Goal: Task Accomplishment & Management: Use online tool/utility

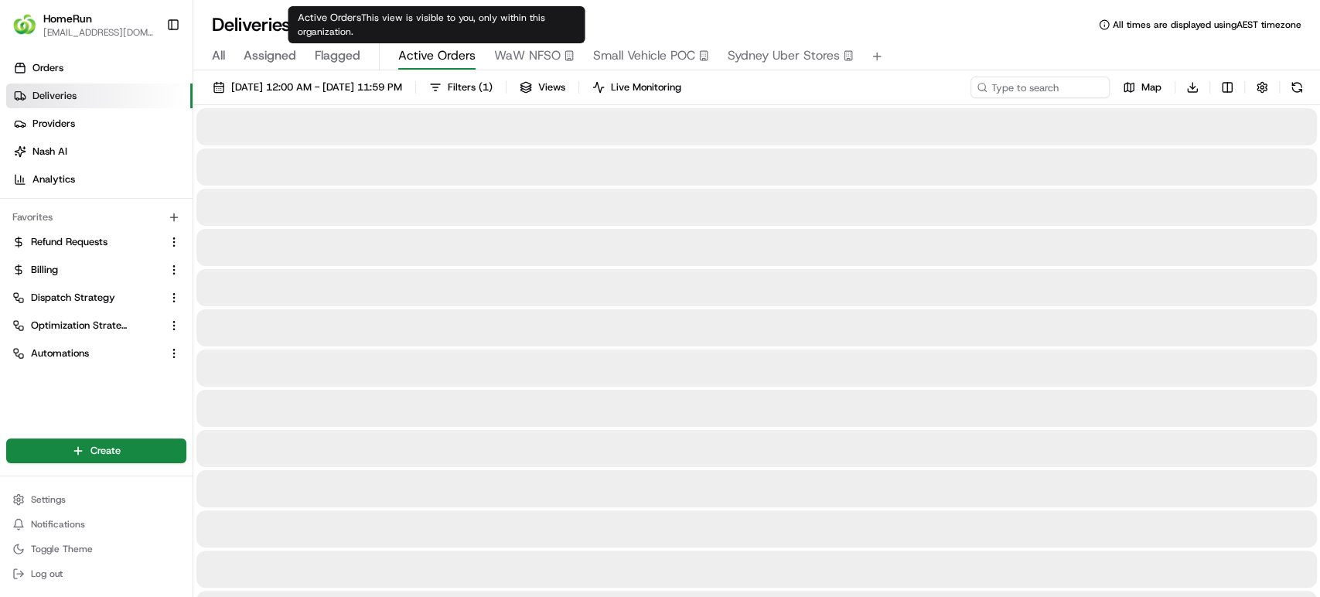
click at [454, 60] on span "Active Orders" at bounding box center [436, 55] width 77 height 19
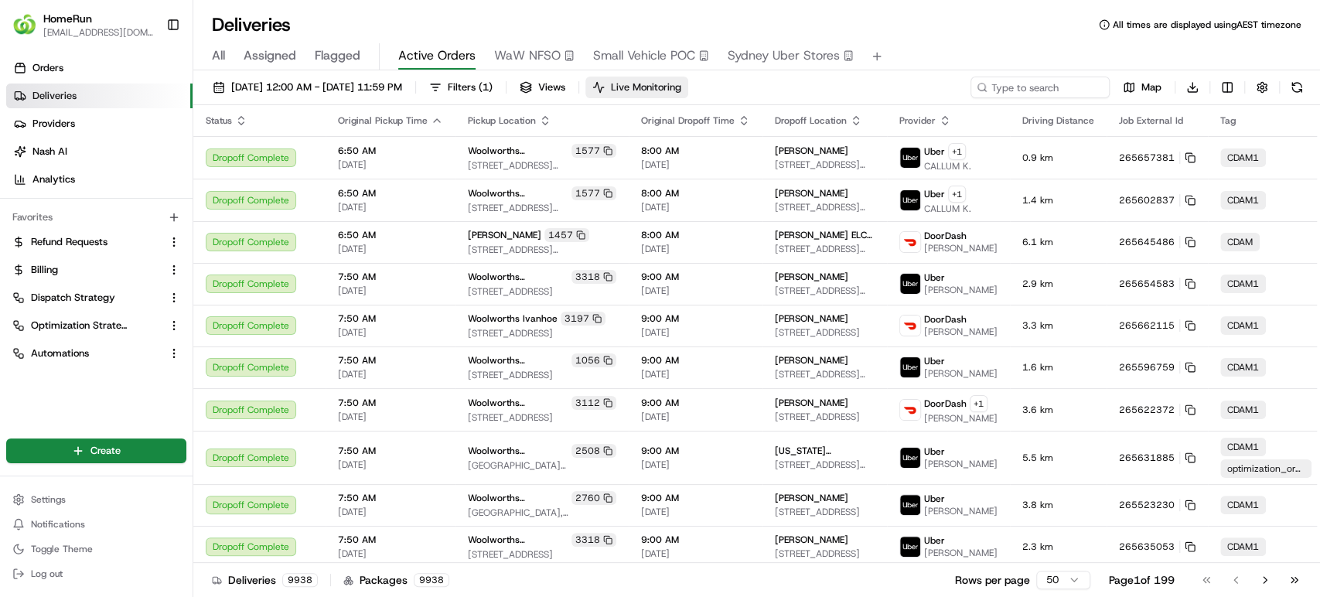
click at [681, 89] on span "Live Monitoring" at bounding box center [646, 87] width 70 height 14
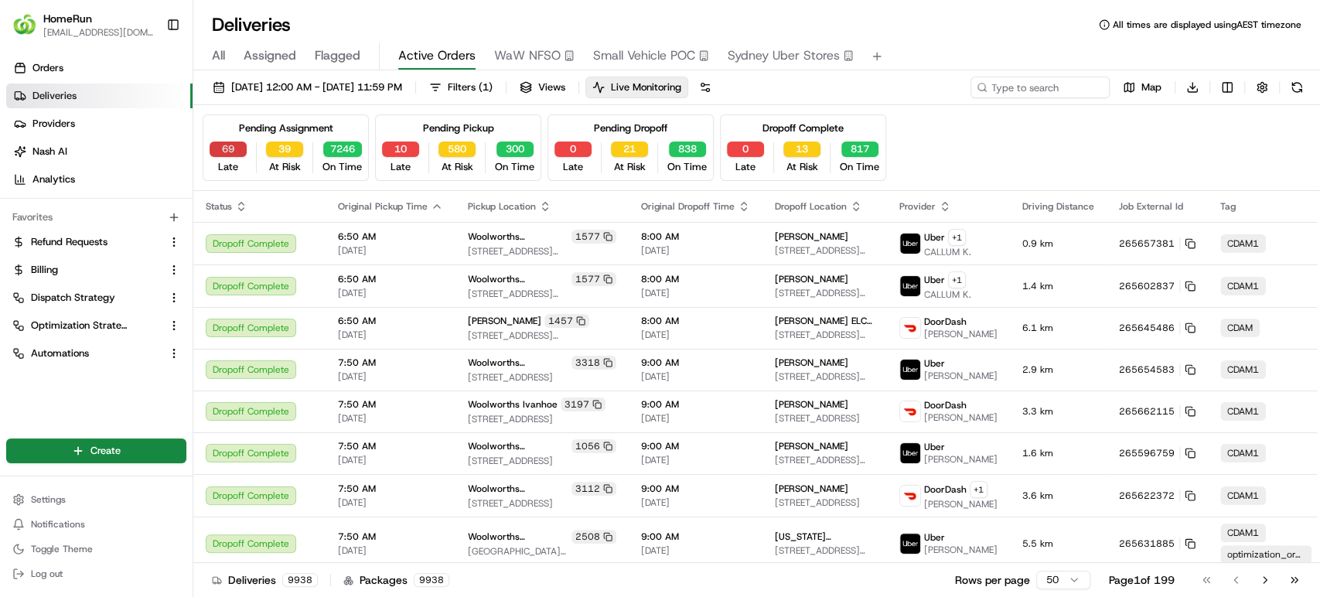
click at [225, 152] on button "69" at bounding box center [228, 149] width 37 height 15
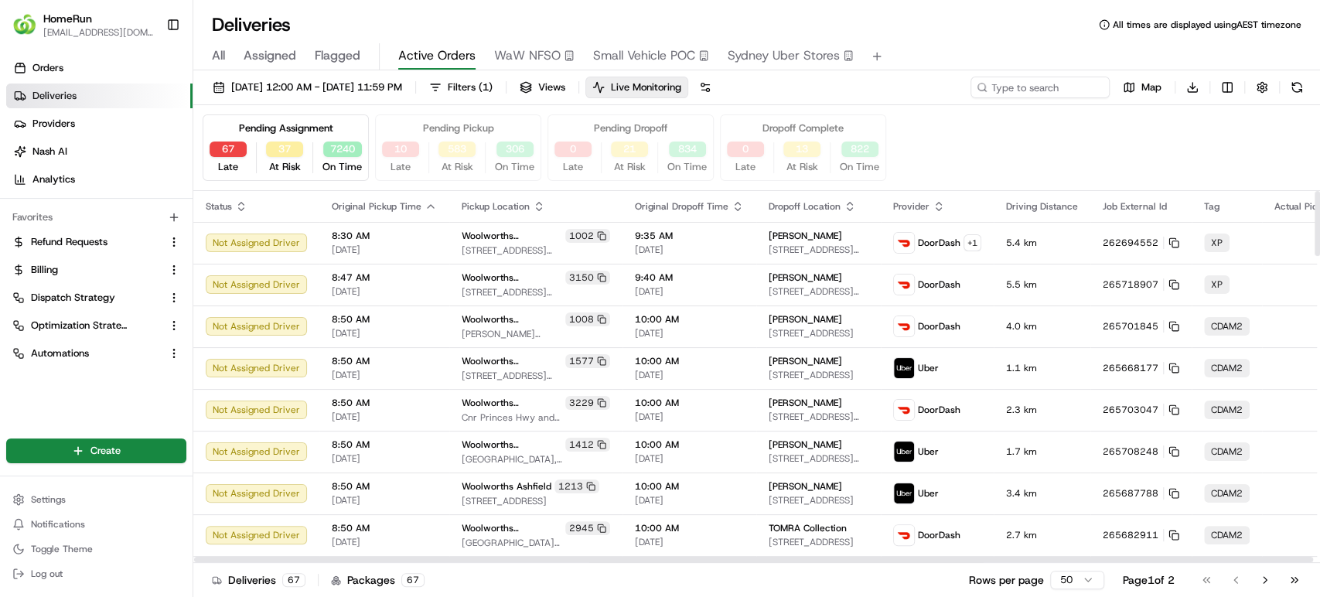
click at [537, 203] on icon "button" at bounding box center [539, 203] width 5 height 2
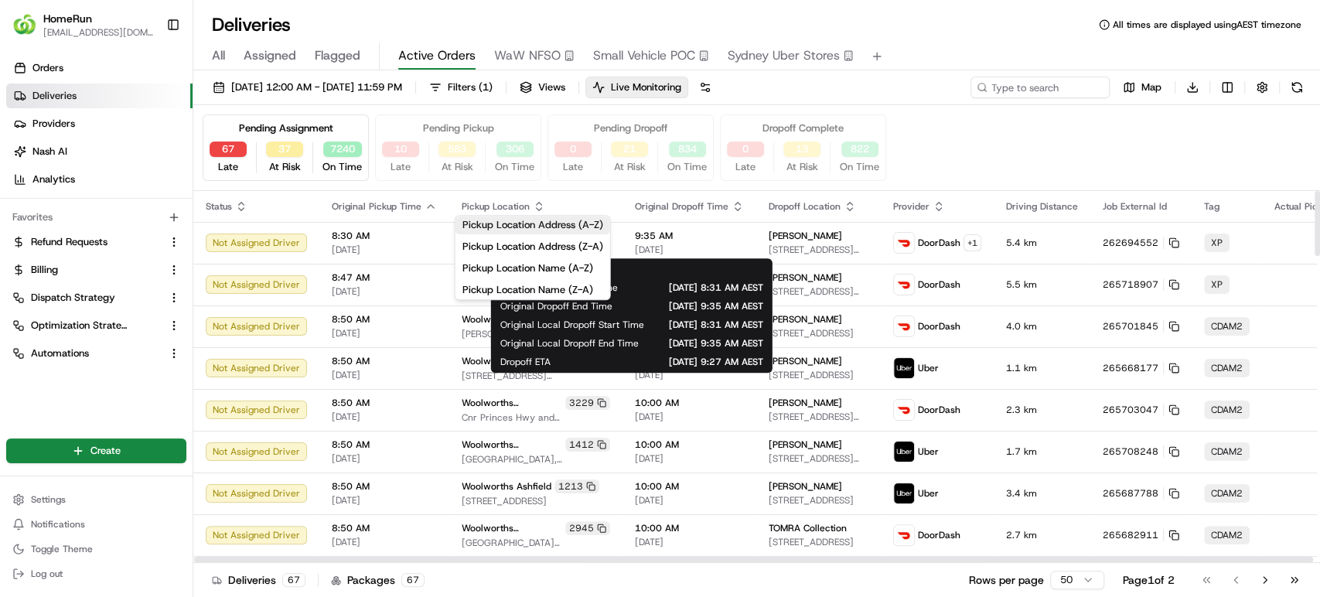
click at [553, 224] on button "Pickup Location Address (A-Z)" at bounding box center [533, 225] width 155 height 19
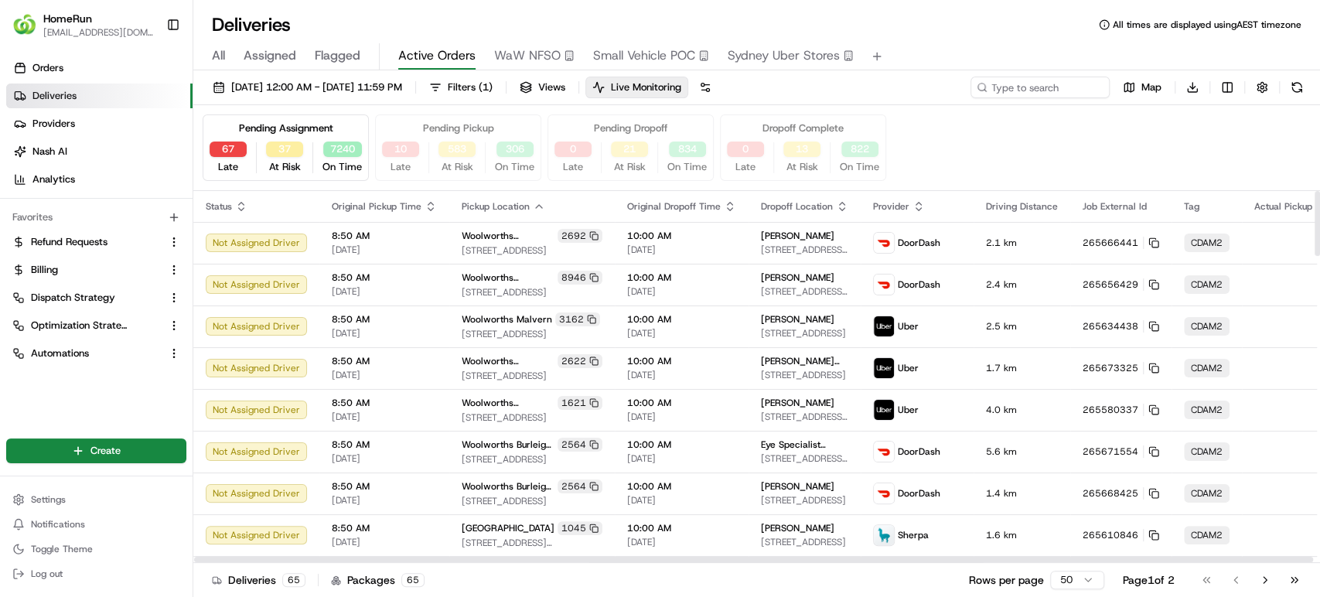
click at [533, 203] on icon "button" at bounding box center [539, 206] width 12 height 12
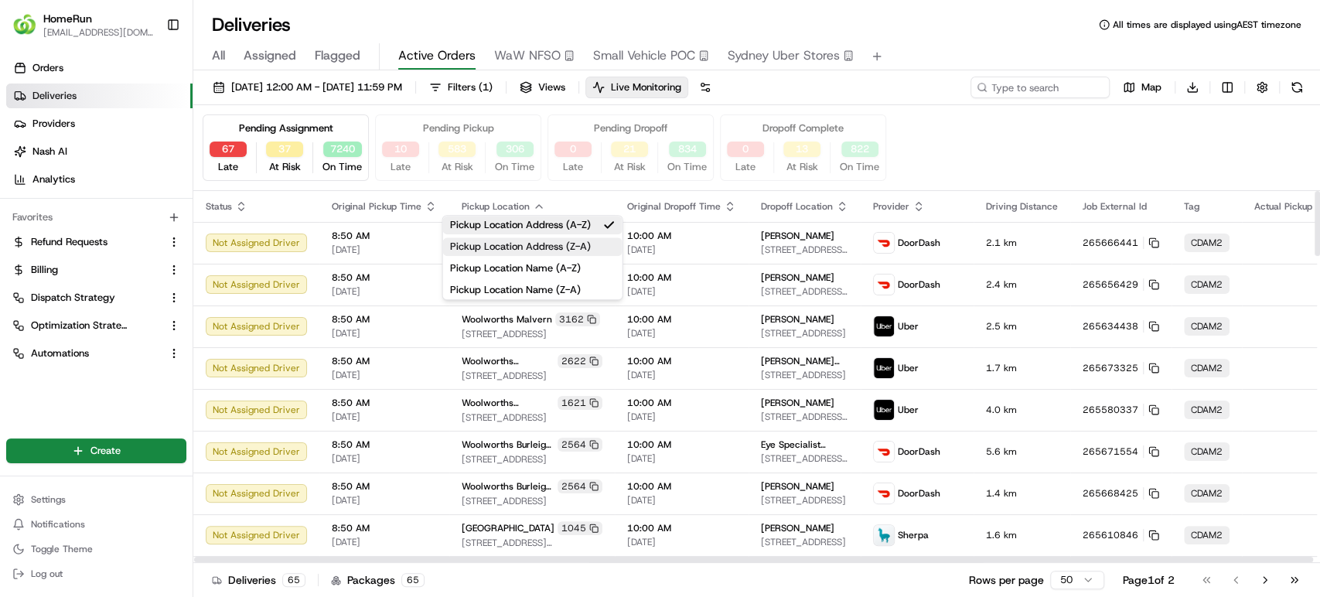
click at [521, 241] on button "Pickup Location Address (Z-A)" at bounding box center [532, 246] width 179 height 19
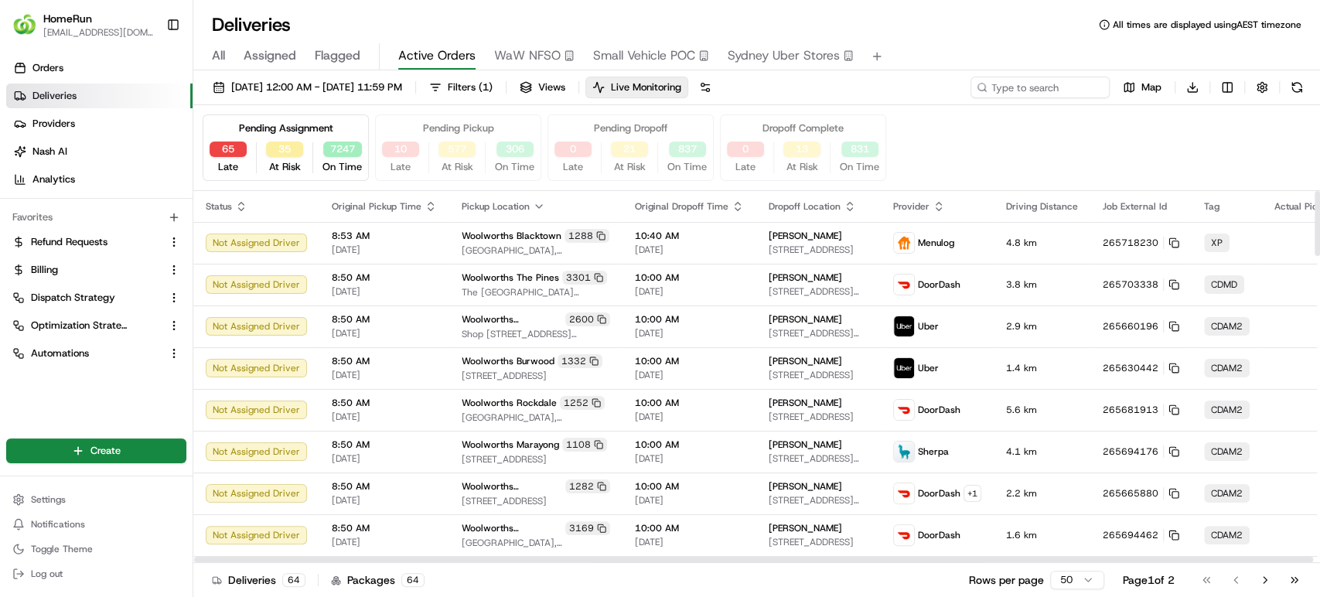
click at [536, 205] on icon "button" at bounding box center [539, 206] width 6 height 3
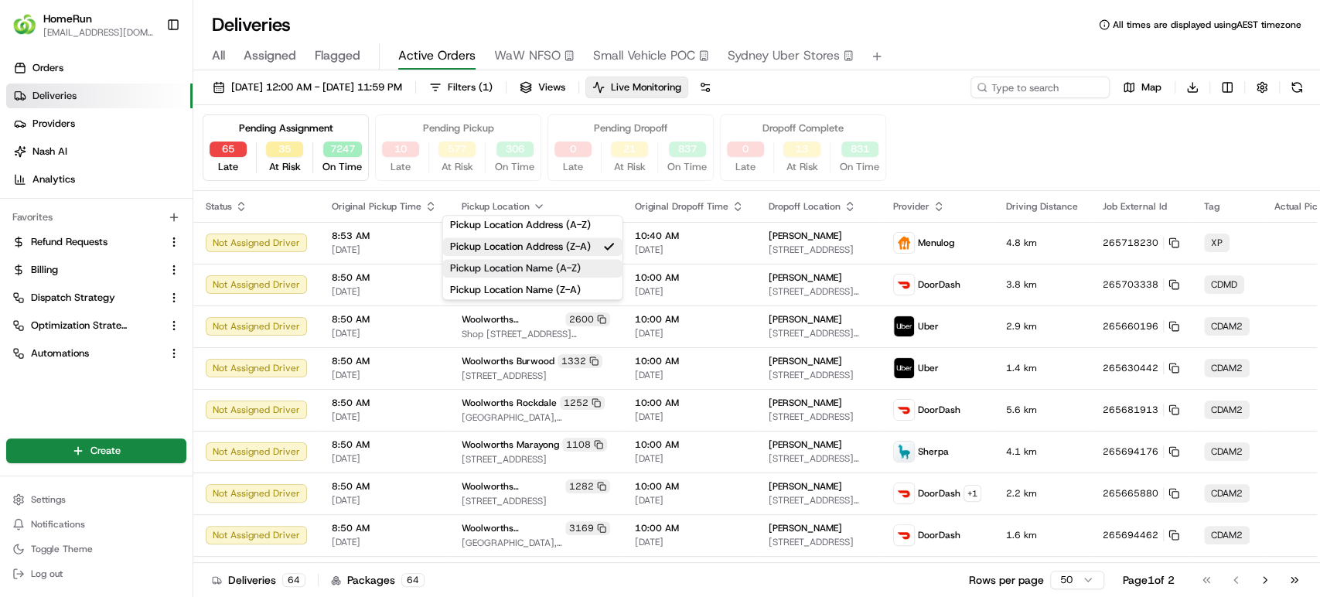
click at [520, 271] on button "Pickup Location Name (A-Z)" at bounding box center [532, 268] width 179 height 19
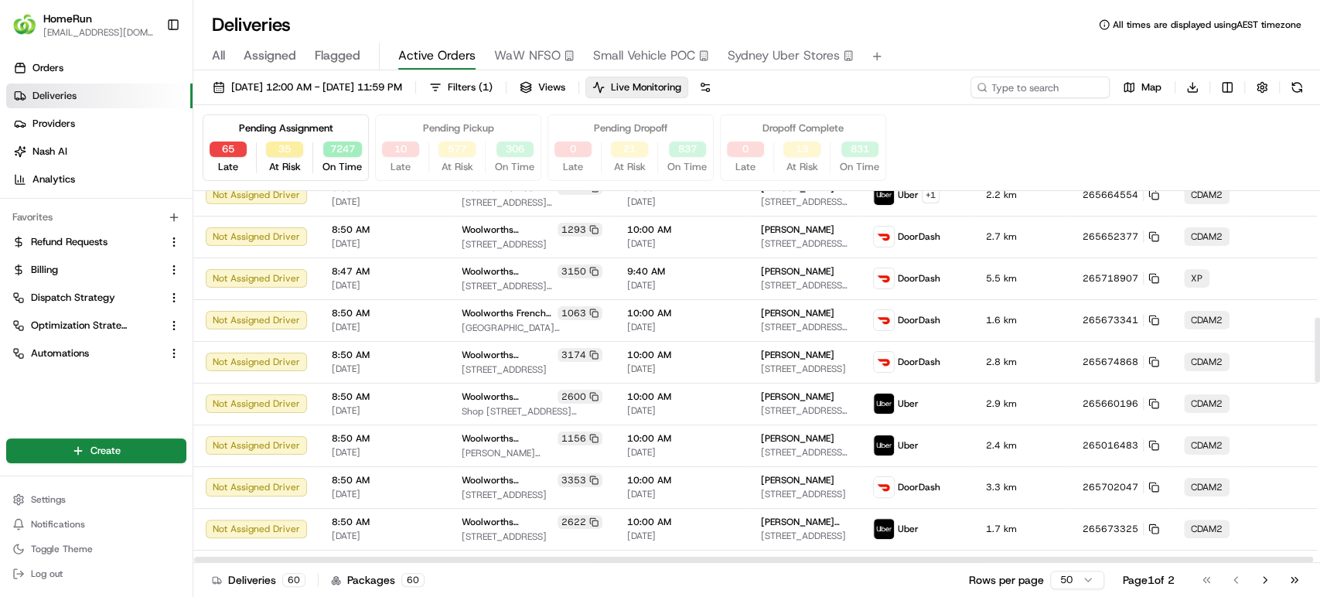
scroll to position [1031, 0]
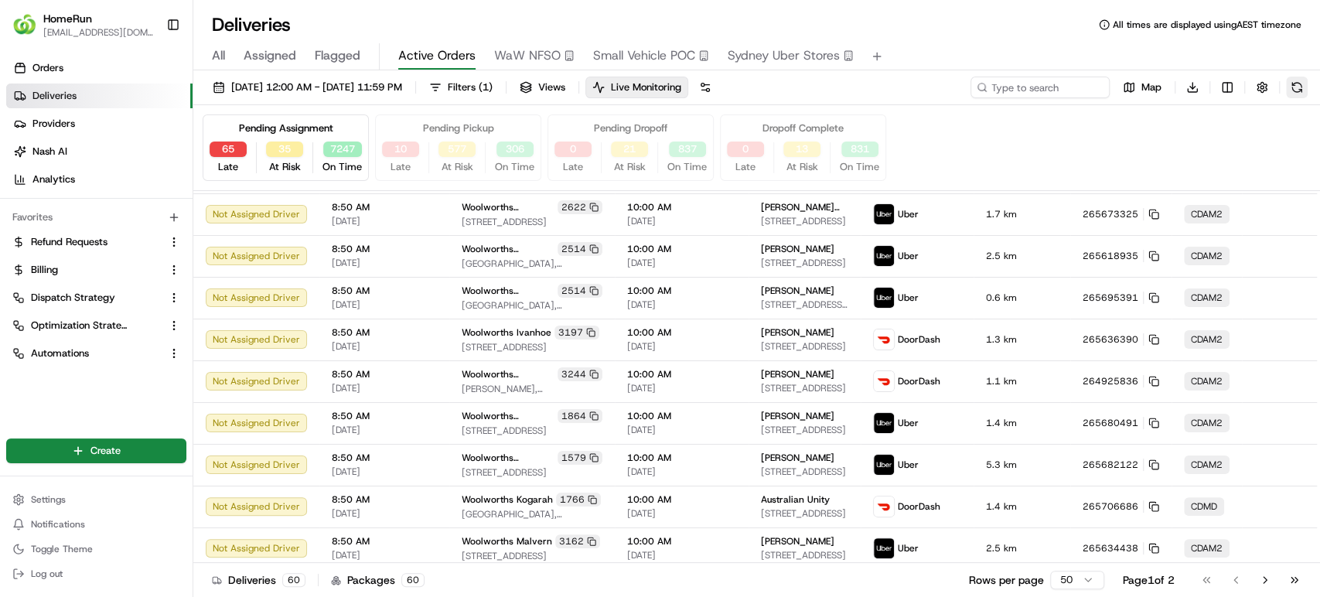
click at [1299, 93] on button at bounding box center [1297, 88] width 22 height 22
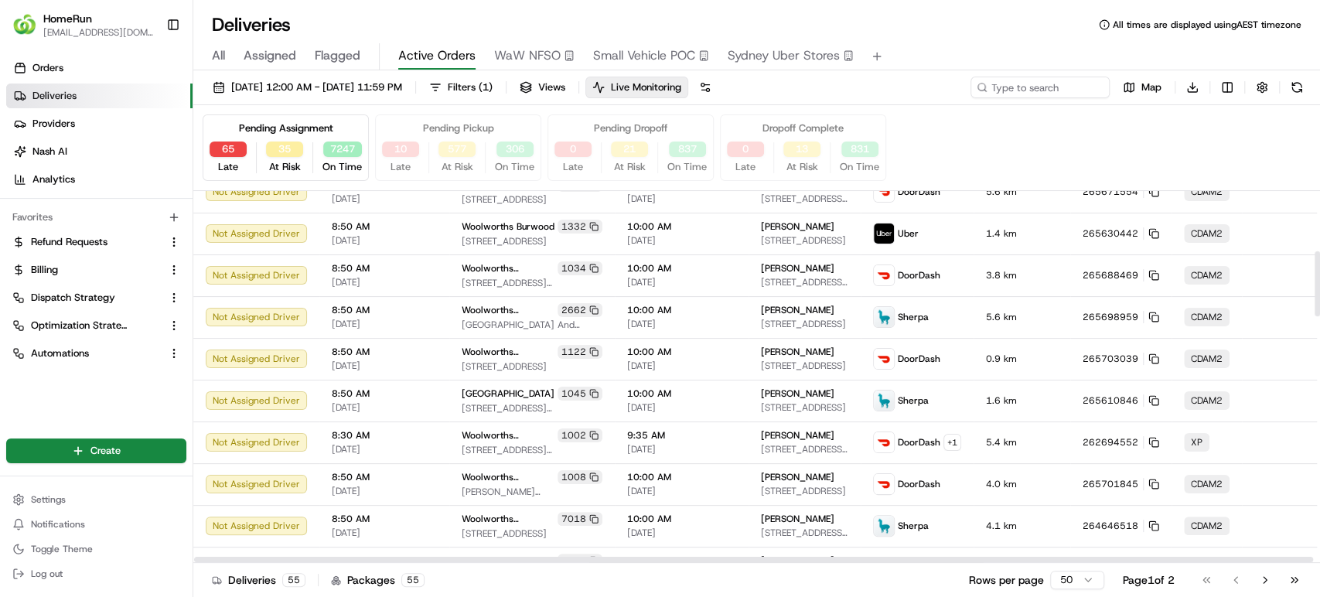
scroll to position [0, 0]
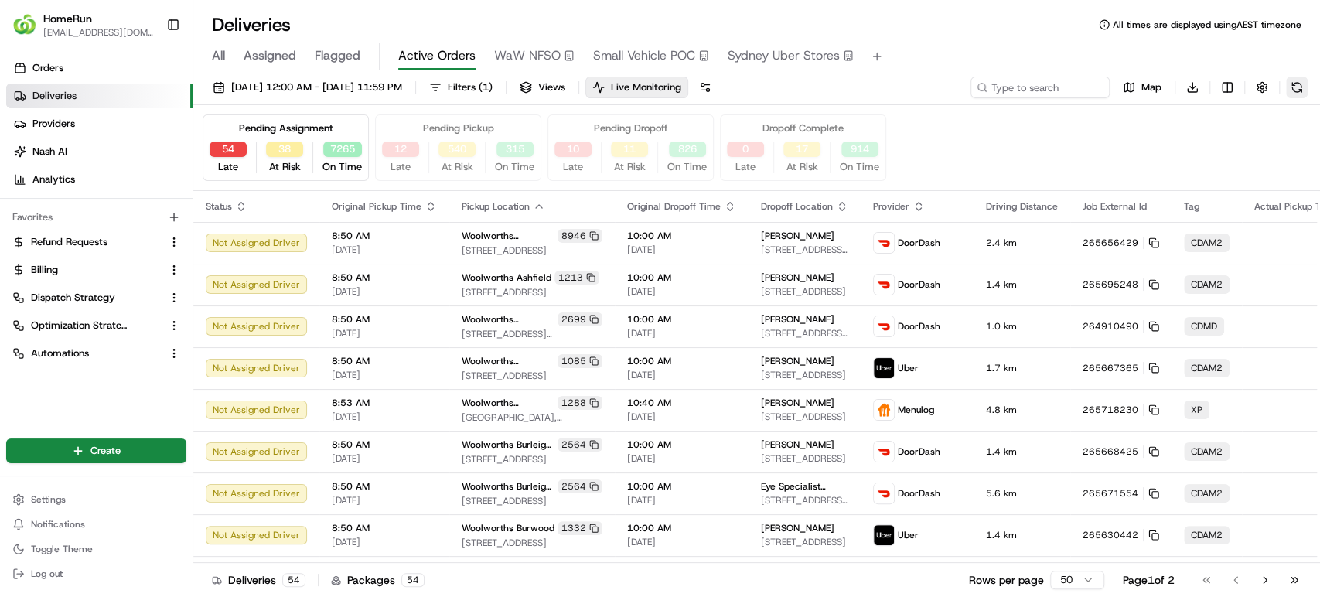
click at [1293, 86] on button at bounding box center [1297, 88] width 22 height 22
